Goal: Task Accomplishment & Management: Complete application form

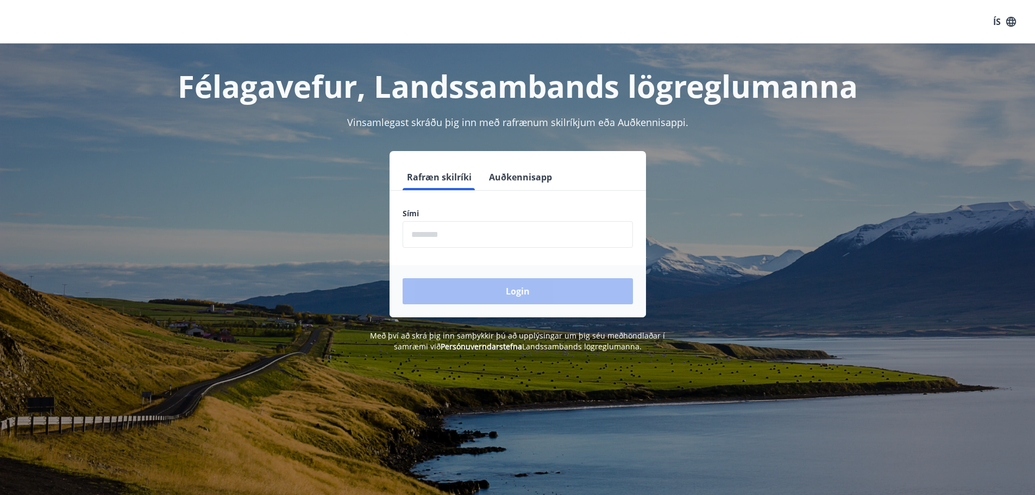
click at [472, 249] on form "Rafræn skilríki Auðkennisapp Sími ​ Login" at bounding box center [518, 240] width 256 height 153
click at [471, 239] on input "phone" at bounding box center [518, 234] width 230 height 27
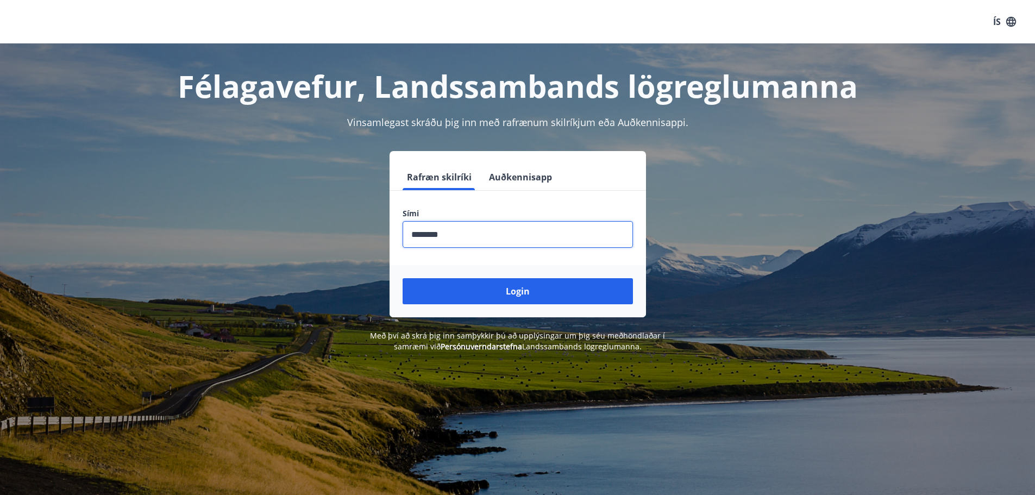
type input "********"
click at [403, 278] on button "Login" at bounding box center [518, 291] width 230 height 26
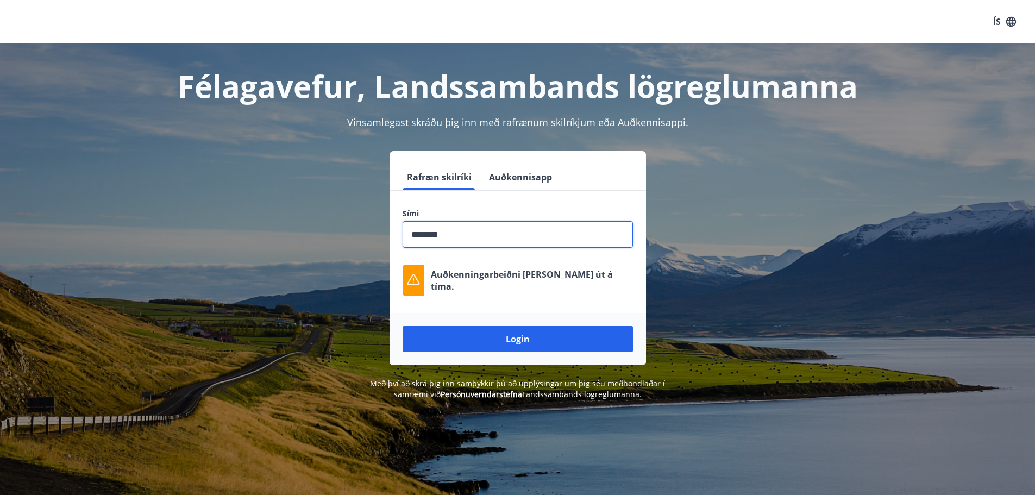
click at [512, 322] on div "Login" at bounding box center [518, 339] width 256 height 52
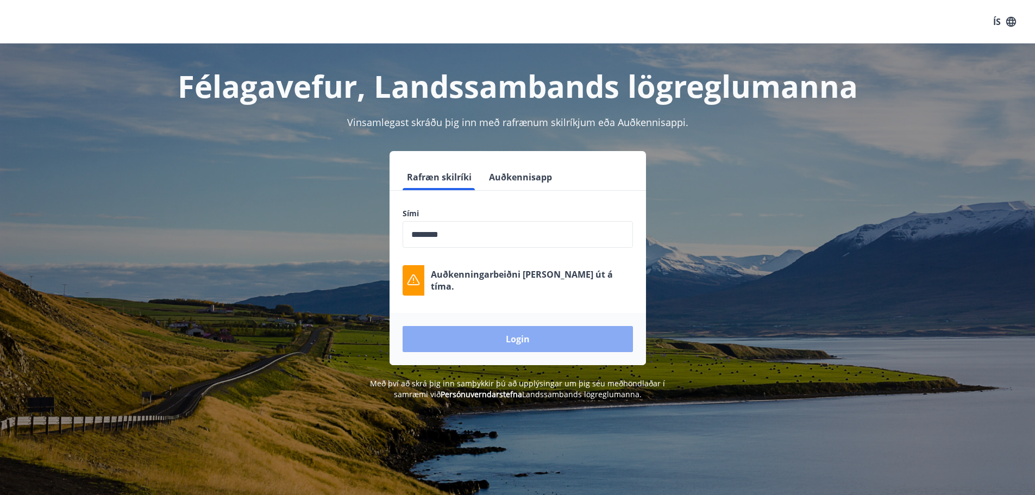
click at [513, 328] on button "Login" at bounding box center [518, 339] width 230 height 26
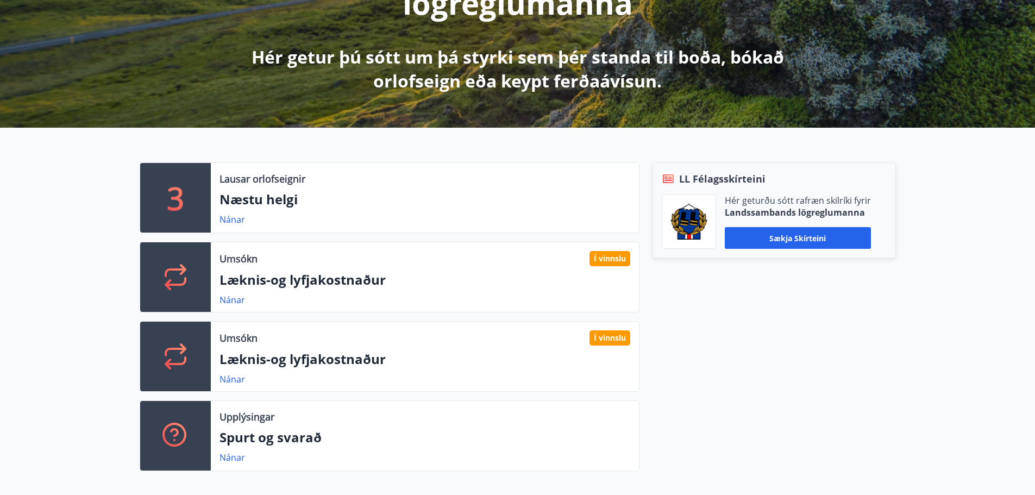
scroll to position [217, 0]
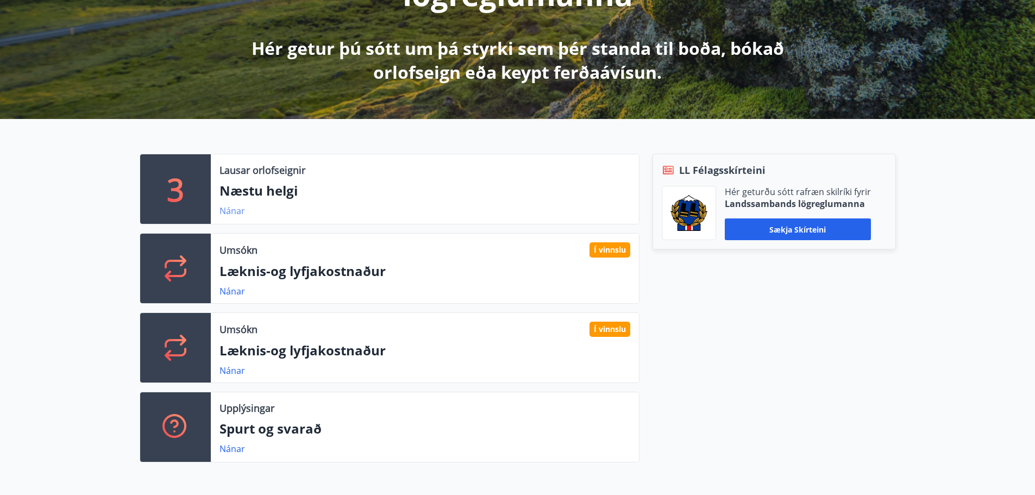
click at [235, 212] on link "Nánar" at bounding box center [233, 211] width 26 height 12
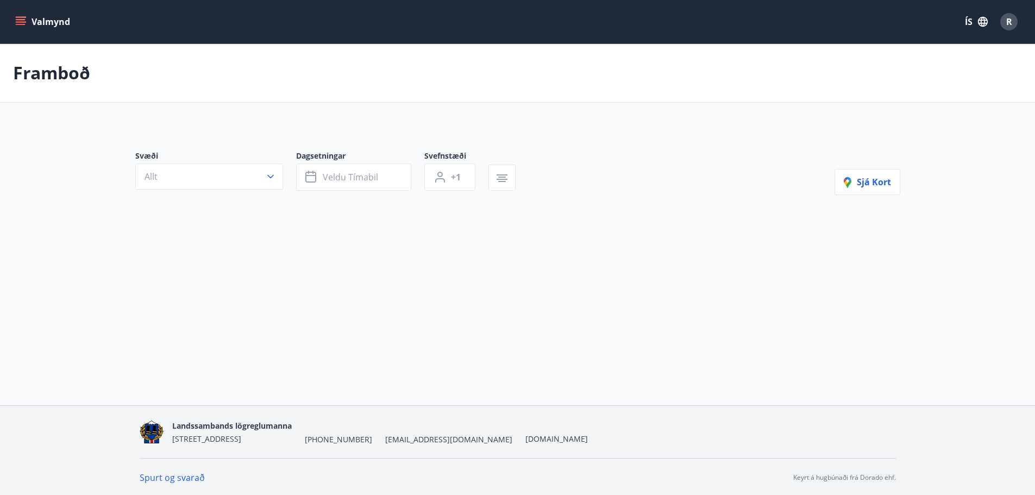
type input "*"
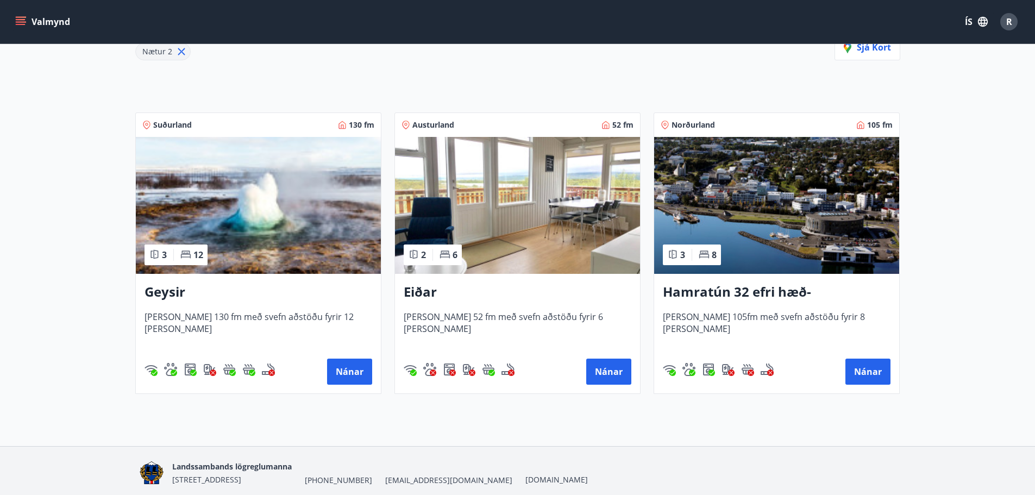
scroll to position [205, 0]
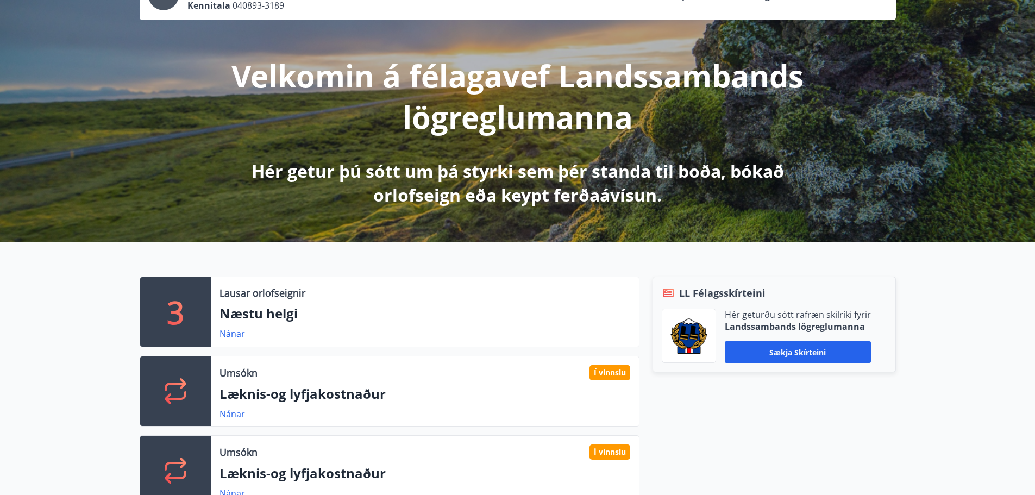
scroll to position [217, 0]
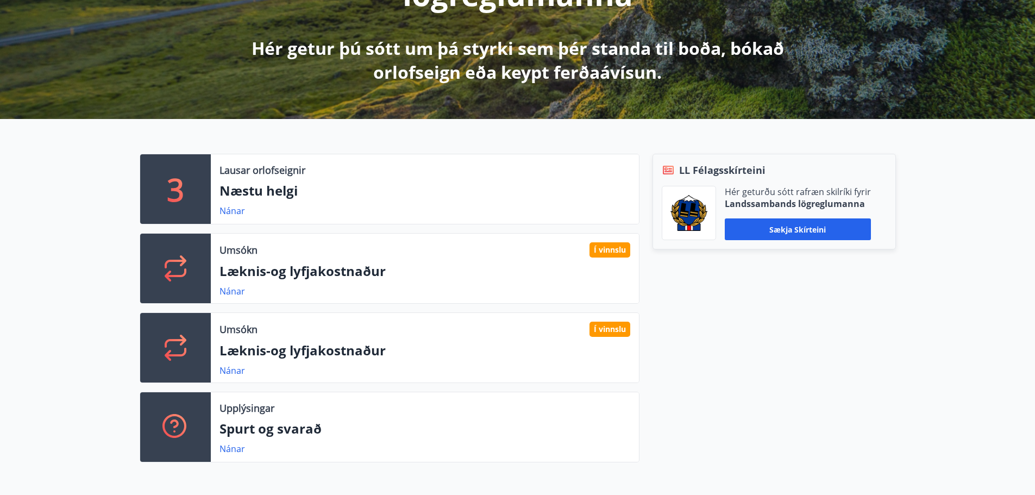
click at [621, 249] on div "Í vinnslu" at bounding box center [610, 249] width 41 height 15
click at [331, 276] on p "Læknis-og lyfjakostnaður" at bounding box center [425, 271] width 411 height 18
click at [235, 290] on link "Nánar" at bounding box center [233, 291] width 26 height 12
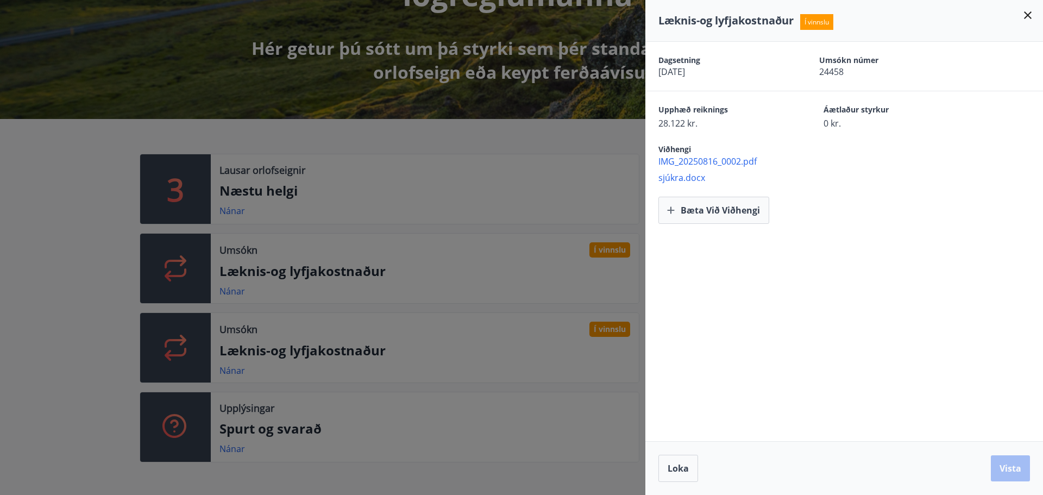
click at [224, 378] on div at bounding box center [521, 247] width 1043 height 495
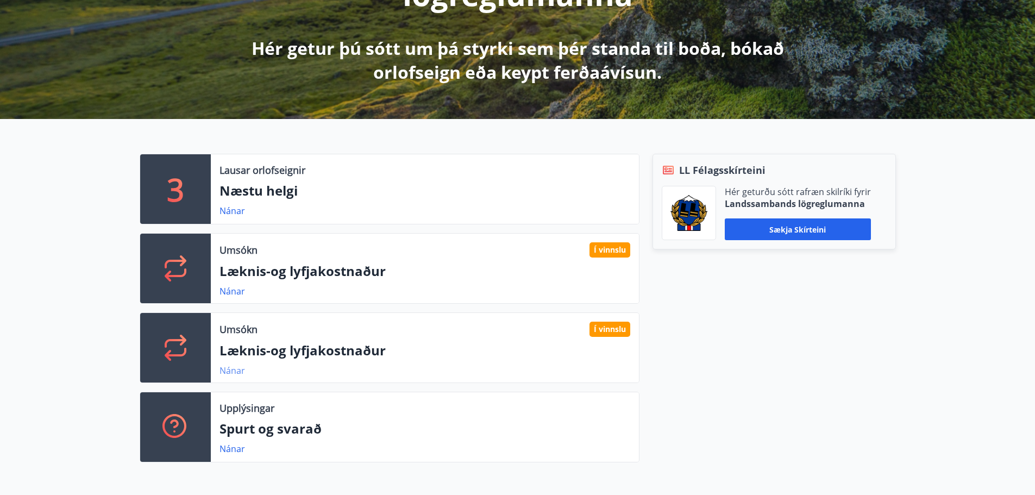
click at [226, 372] on link "Nánar" at bounding box center [233, 371] width 26 height 12
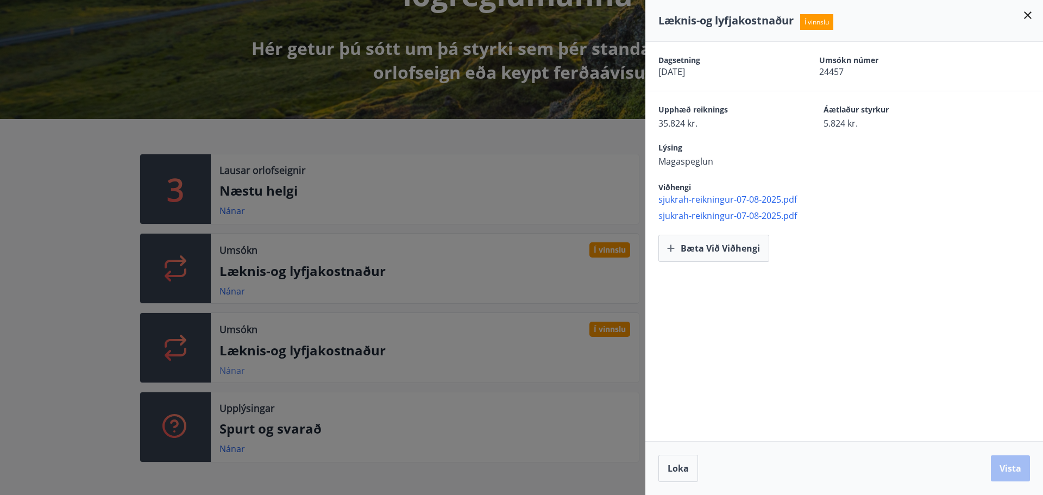
click at [226, 372] on div at bounding box center [521, 247] width 1043 height 495
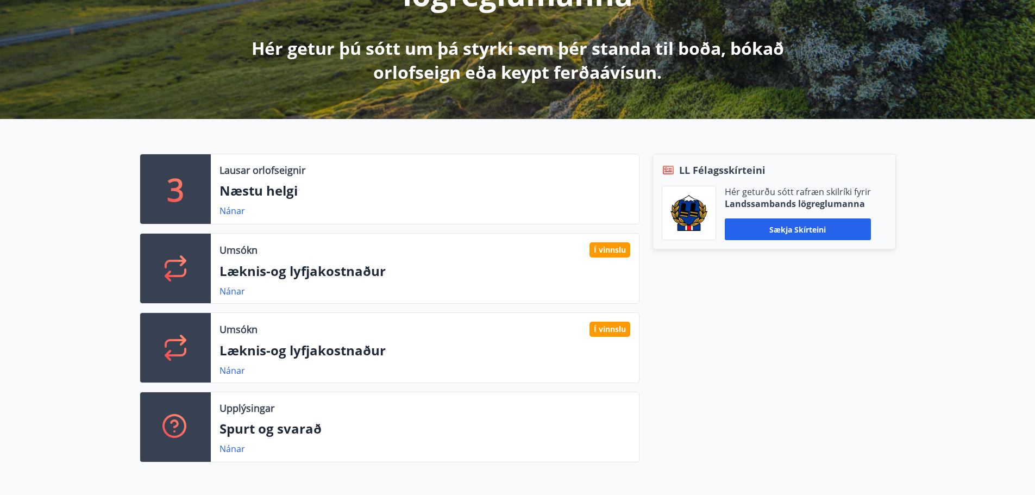
click at [218, 293] on div "Umsókn Í vinnslu Læknis-og lyfjakostnaður Nánar" at bounding box center [425, 269] width 428 height 70
click at [227, 293] on link "Nánar" at bounding box center [233, 291] width 26 height 12
